Goal: Task Accomplishment & Management: Use online tool/utility

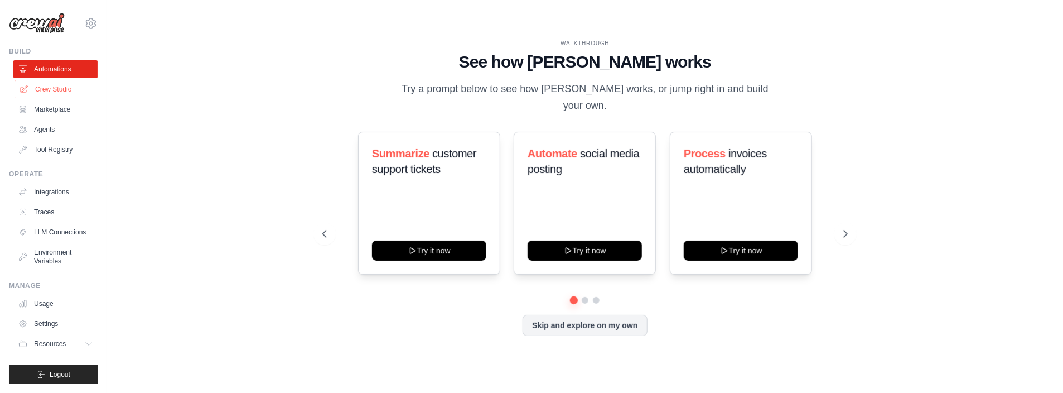
click at [59, 89] on link "Crew Studio" at bounding box center [57, 89] width 84 height 18
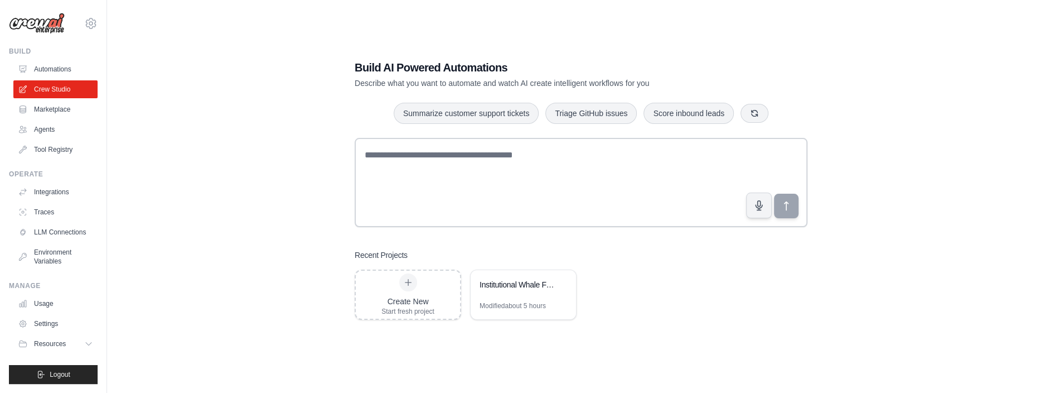
scroll to position [22, 0]
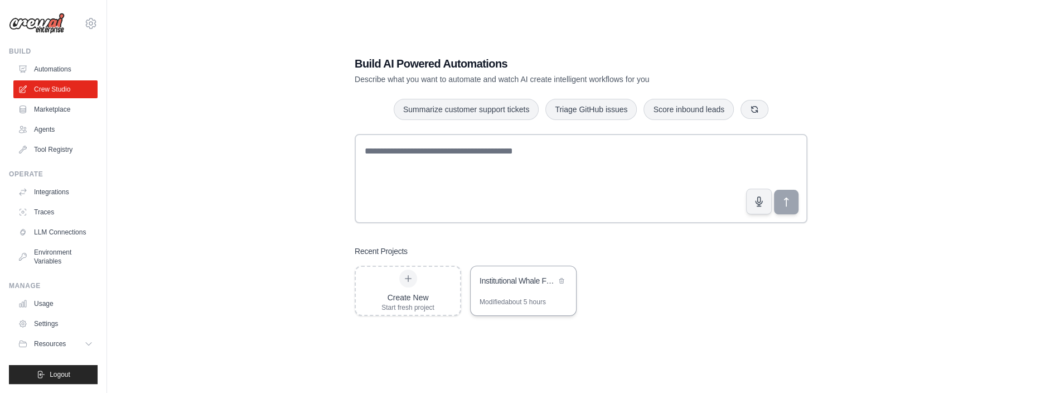
click at [523, 283] on div "Institutional Whale Following Intraday Swing Trading Floor" at bounding box center [518, 280] width 76 height 11
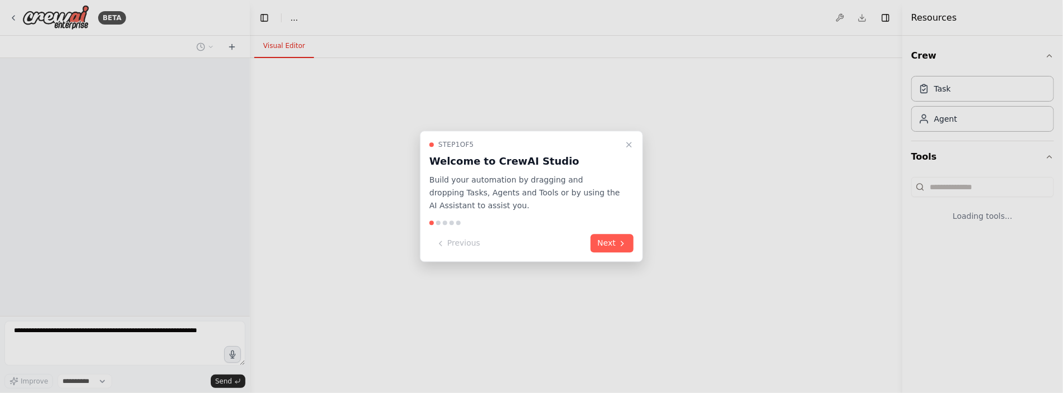
select select "****"
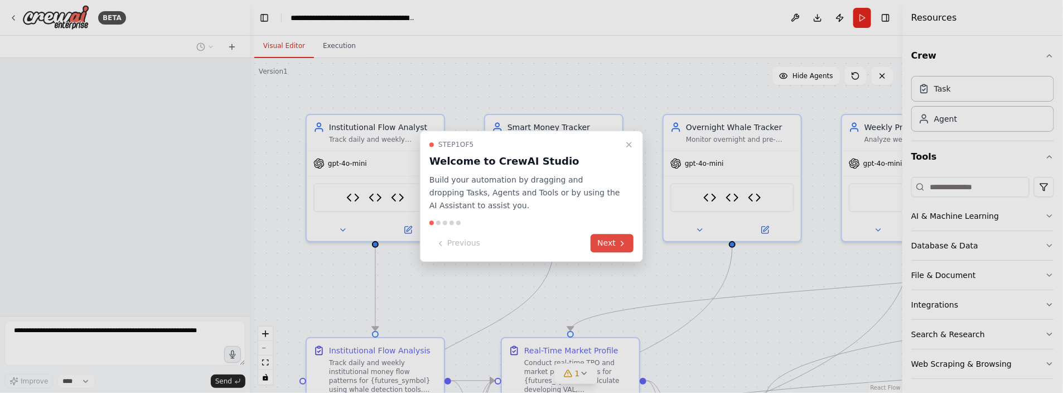
click at [608, 244] on button "Next" at bounding box center [612, 243] width 43 height 18
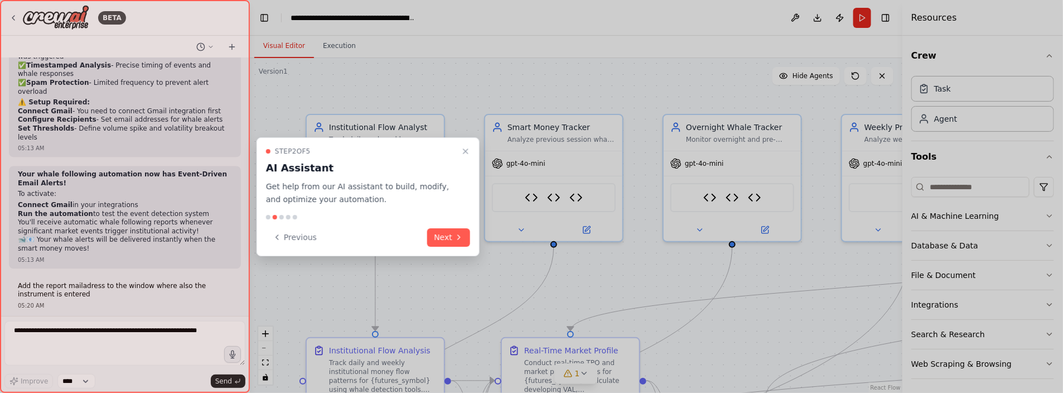
scroll to position [8798, 0]
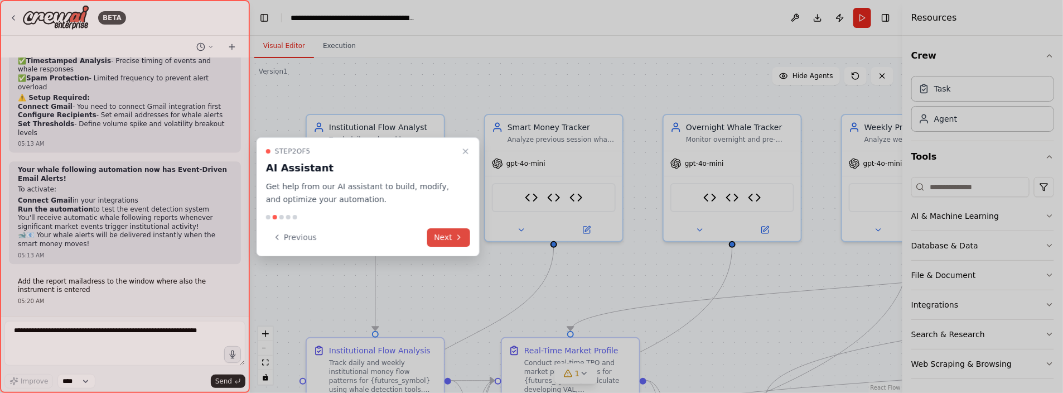
click at [443, 238] on button "Next" at bounding box center [448, 237] width 43 height 18
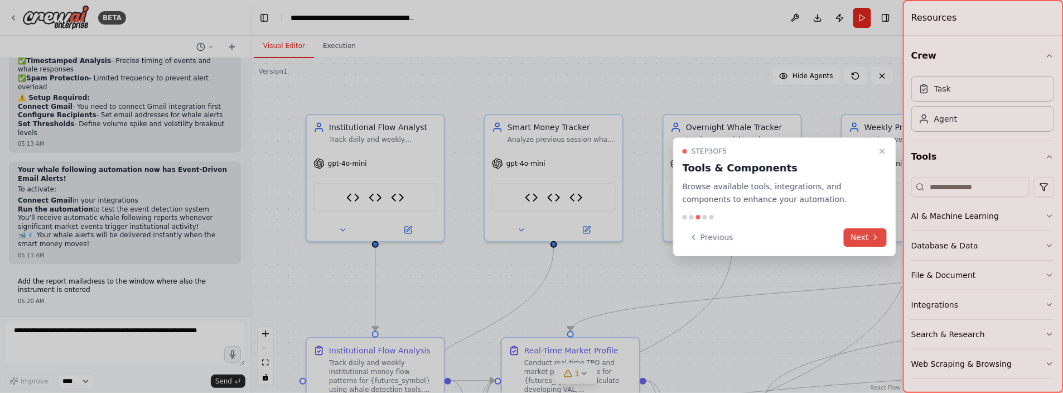
click at [853, 237] on button "Next" at bounding box center [865, 237] width 43 height 18
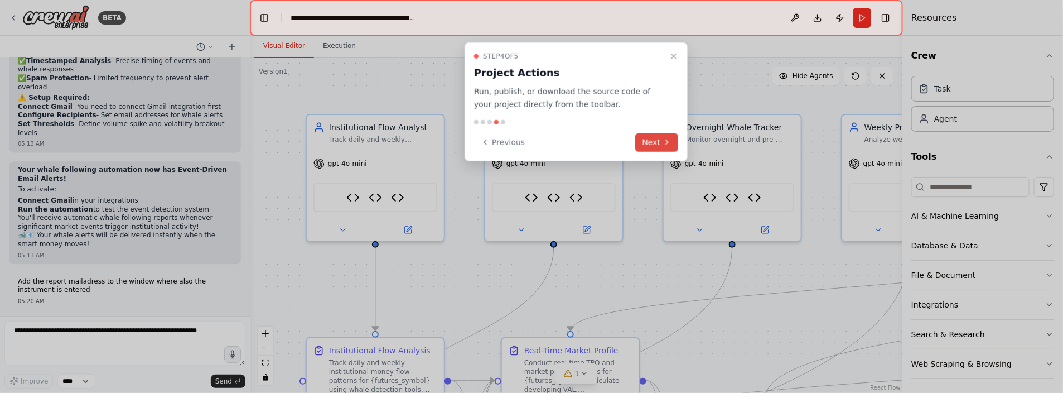
click at [664, 139] on icon at bounding box center [667, 142] width 9 height 9
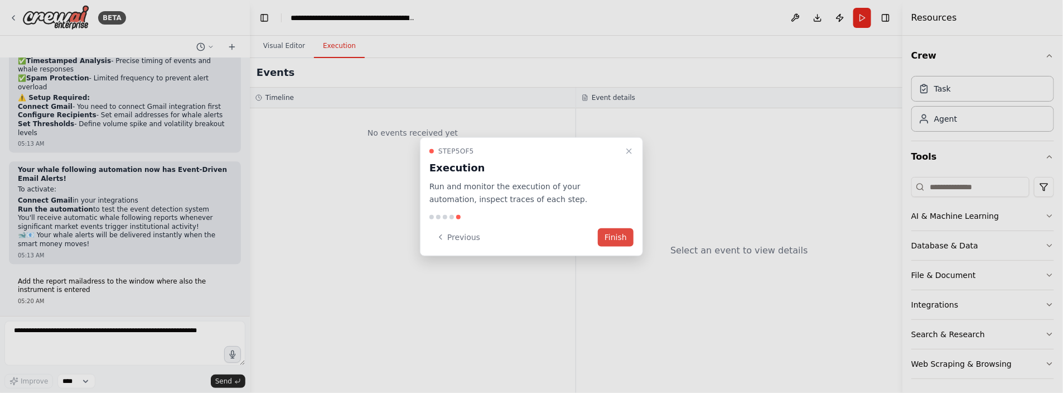
click at [616, 234] on button "Finish" at bounding box center [616, 237] width 36 height 18
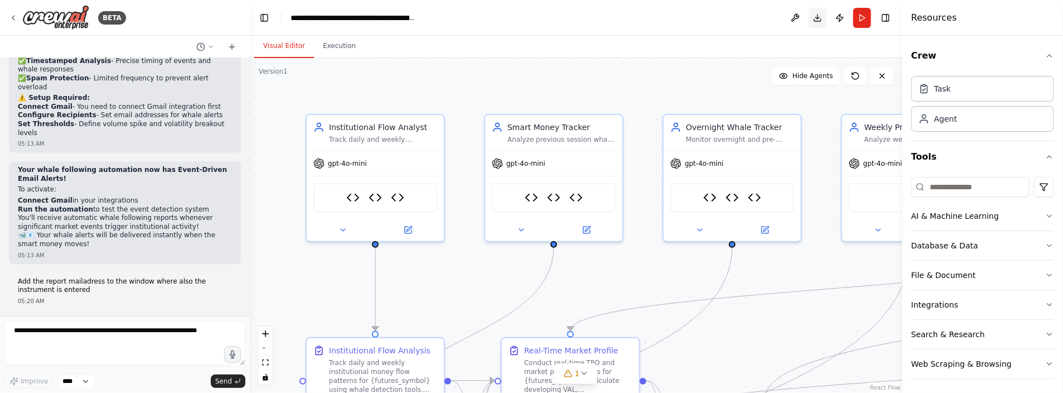
click at [817, 15] on button "Download" at bounding box center [818, 18] width 18 height 20
